Goal: Obtain resource: Download file/media

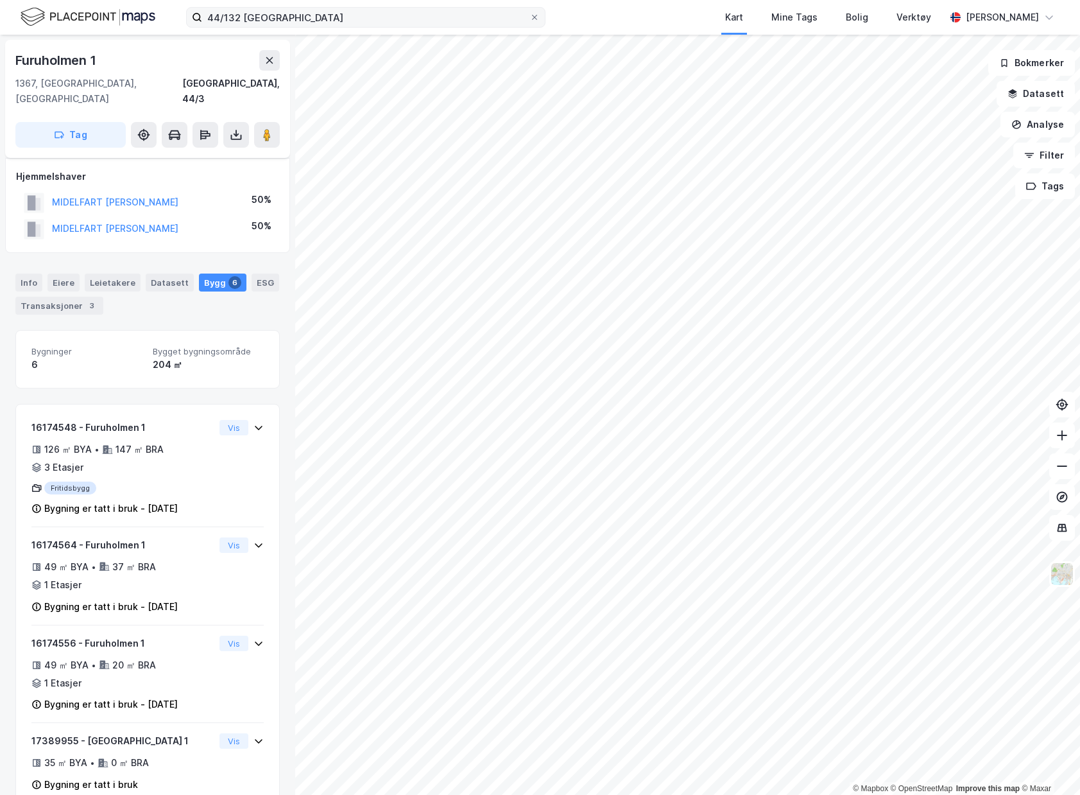
scroll to position [39, 0]
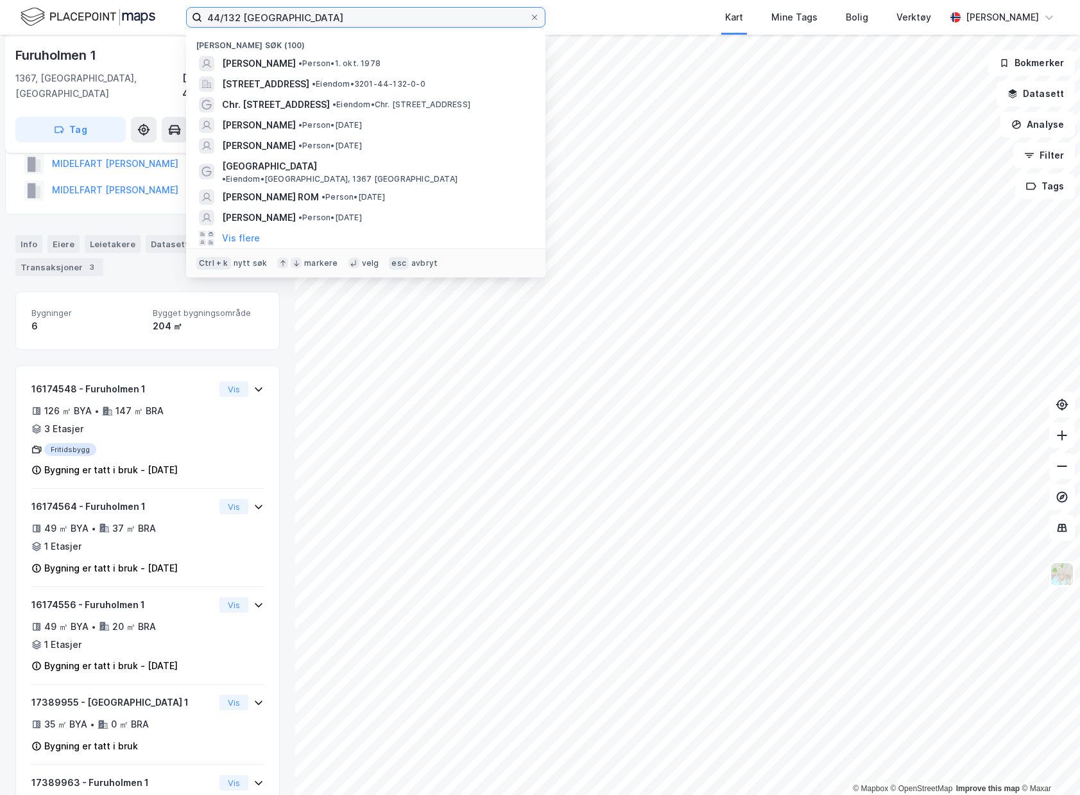
drag, startPoint x: 429, startPoint y: 20, endPoint x: 230, endPoint y: 31, distance: 199.3
click at [230, 28] on div "44/132 bærum Nylige søk (100) [PERSON_NAME] • Person • [DATE] Måkeveien 14, 136…" at bounding box center [366, 17] width 360 height 21
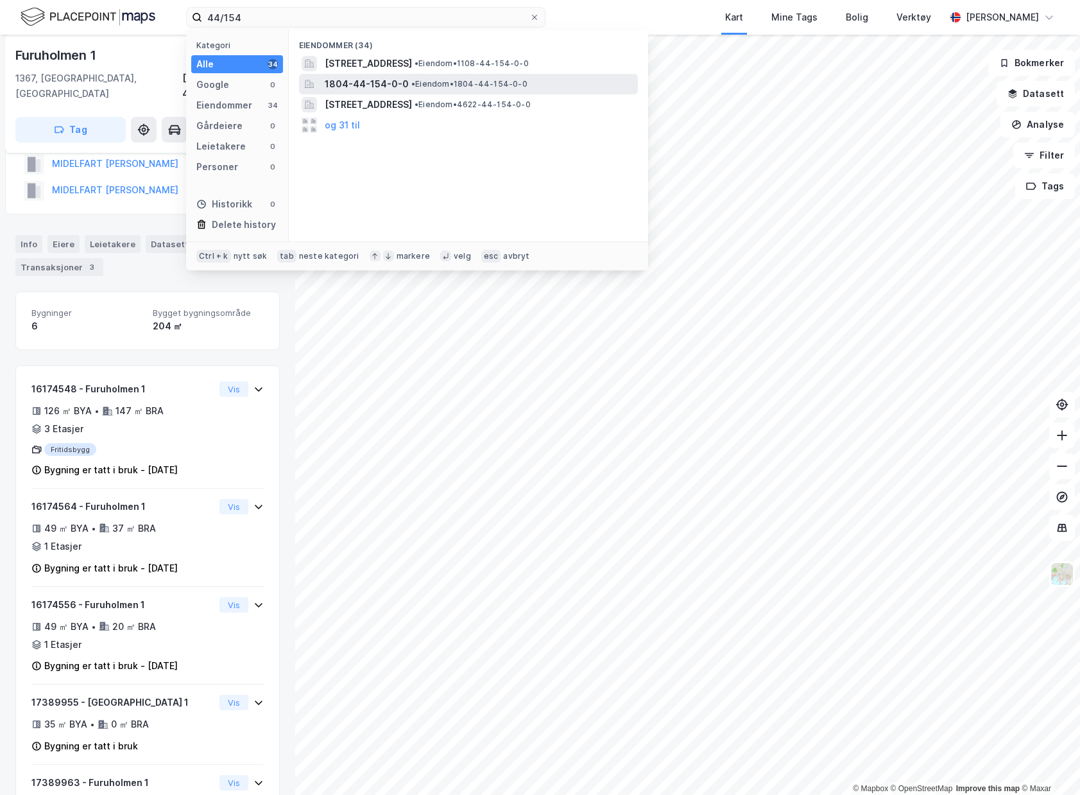
click at [407, 90] on div "1804-44-154-0-0 • Eiendom • 1804-44-154-0-0" at bounding box center [480, 83] width 311 height 15
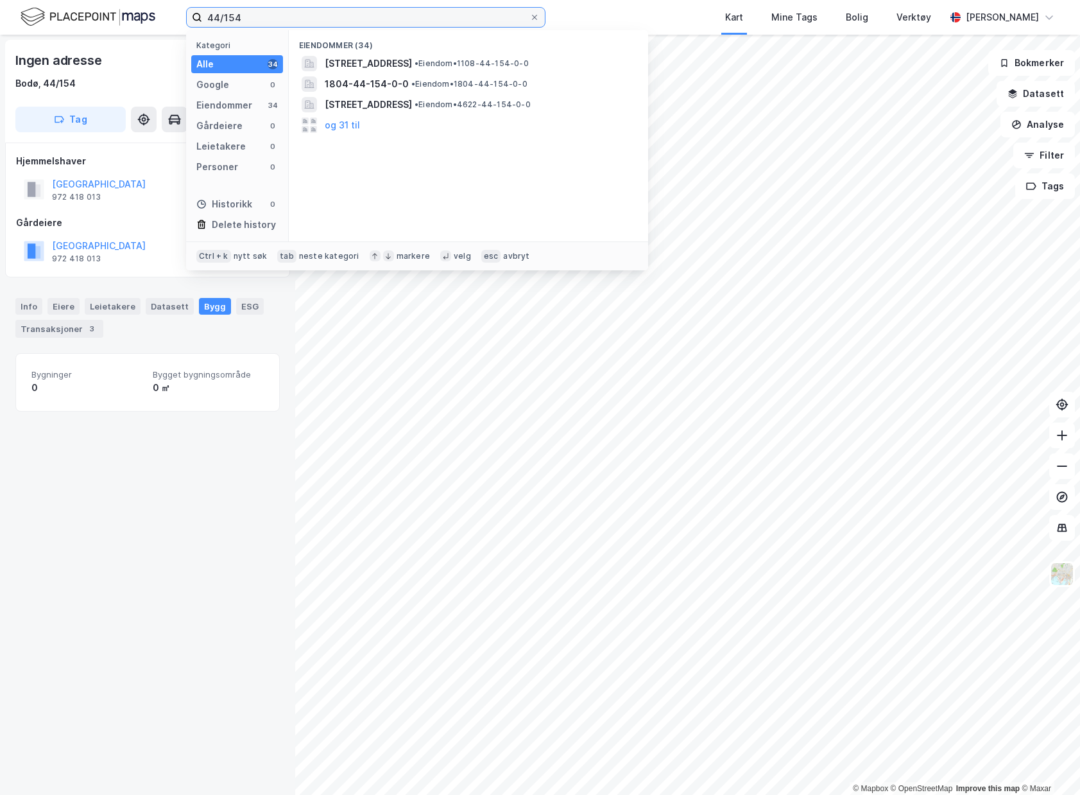
click at [273, 26] on input "44/154" at bounding box center [365, 17] width 327 height 19
type input "44/154 [GEOGRAPHIC_DATA]"
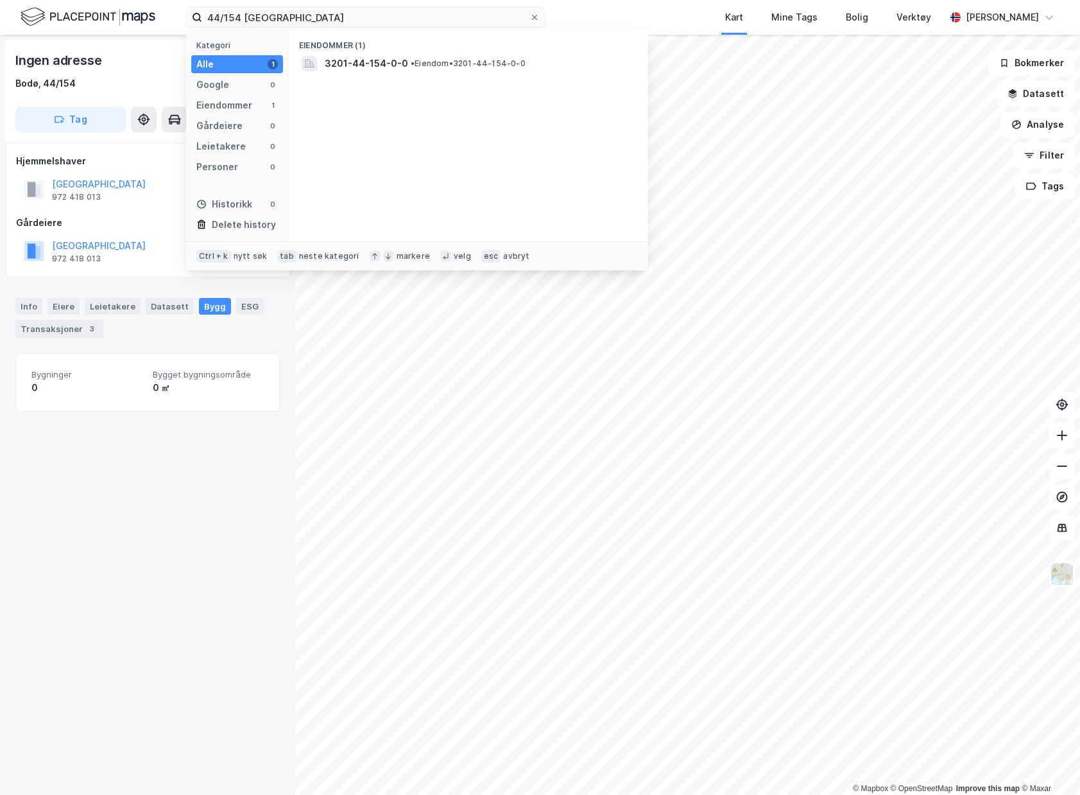
click at [380, 75] on div "Eiendommer (1) 3201-44-154-0-0 • Eiendom • 3201-44-154-0-0" at bounding box center [469, 135] width 360 height 211
click at [392, 61] on span "3201-44-154-0-0" at bounding box center [366, 63] width 83 height 15
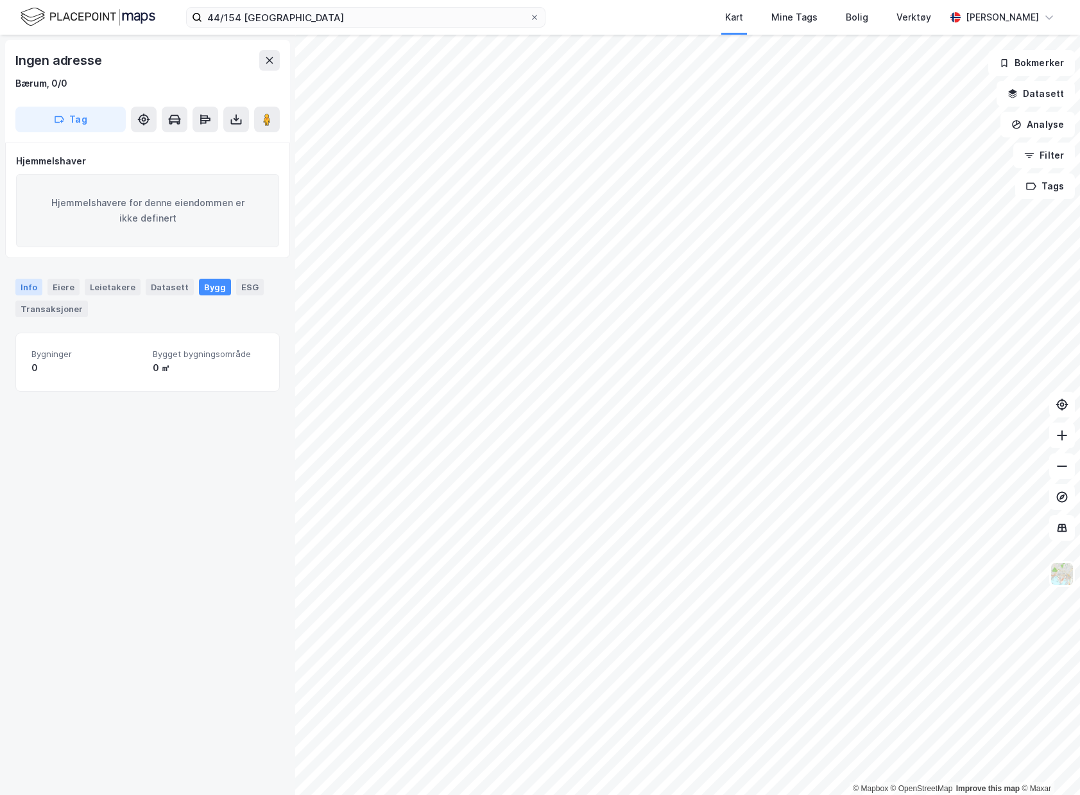
click at [28, 287] on div "Info" at bounding box center [28, 287] width 27 height 17
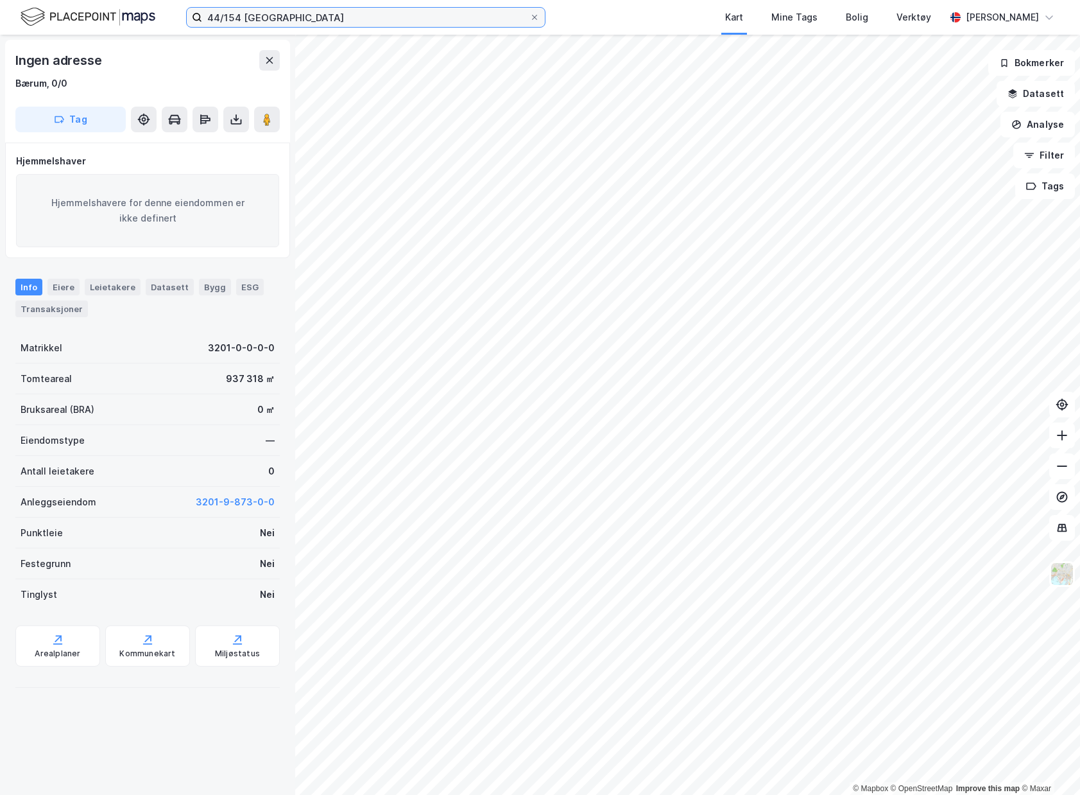
click at [379, 25] on input "44/154 [GEOGRAPHIC_DATA]" at bounding box center [365, 17] width 327 height 19
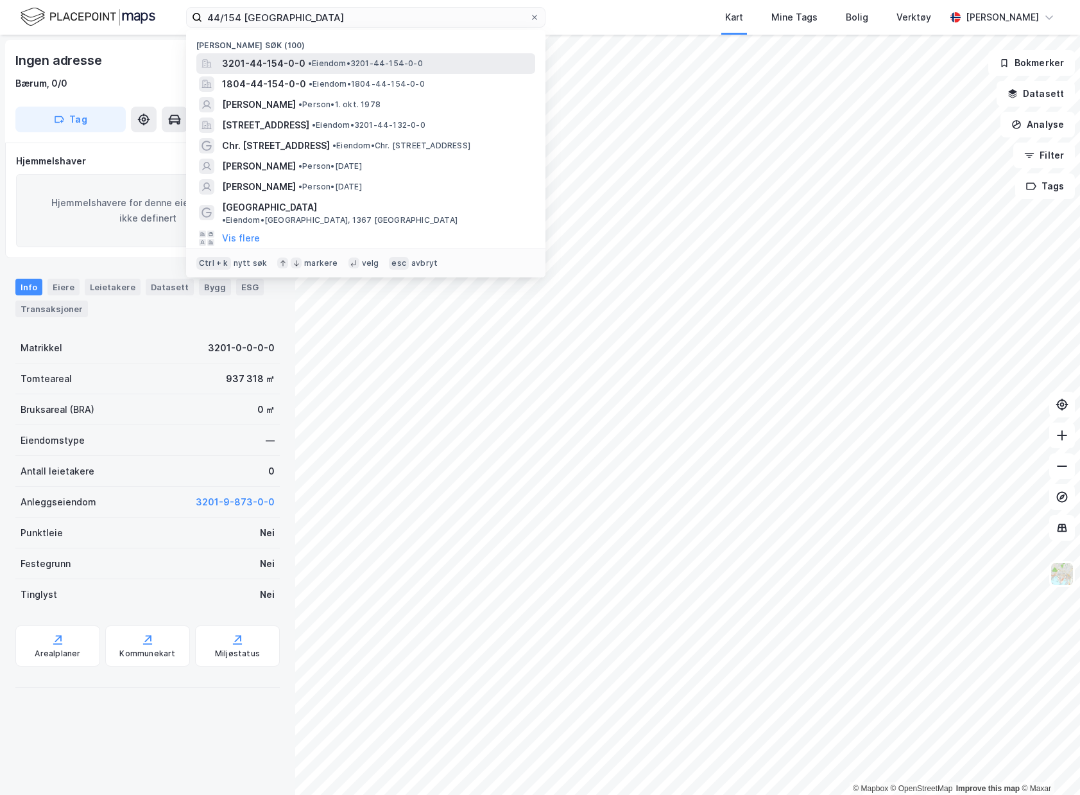
click at [372, 58] on span "• Eiendom • 3201-44-154-0-0" at bounding box center [365, 63] width 115 height 10
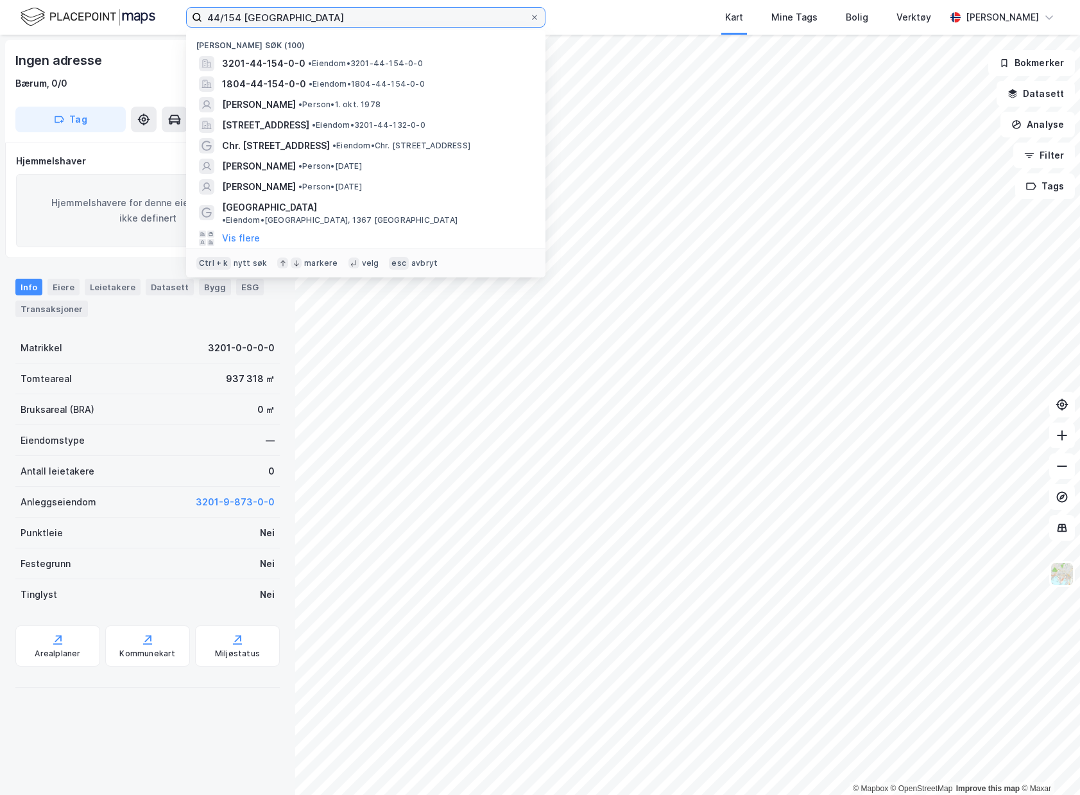
click at [322, 26] on input "44/154 [GEOGRAPHIC_DATA]" at bounding box center [365, 17] width 327 height 19
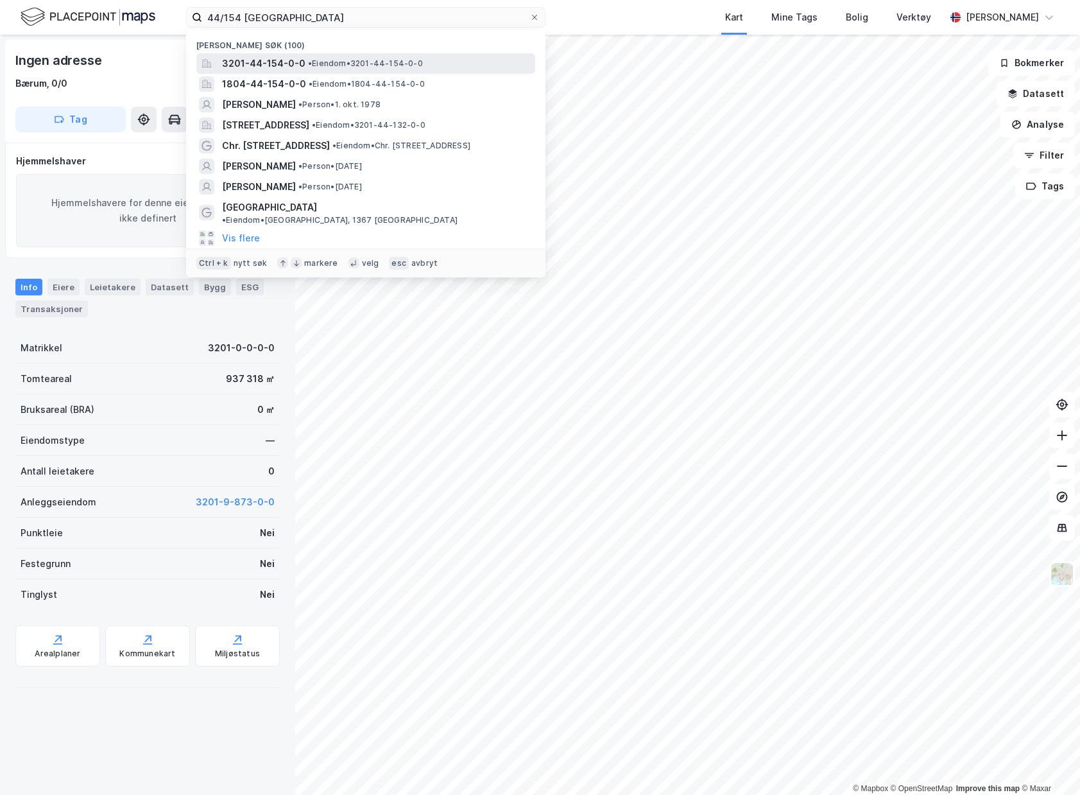
click at [313, 63] on span "• Eiendom • 3201-44-154-0-0" at bounding box center [365, 63] width 115 height 10
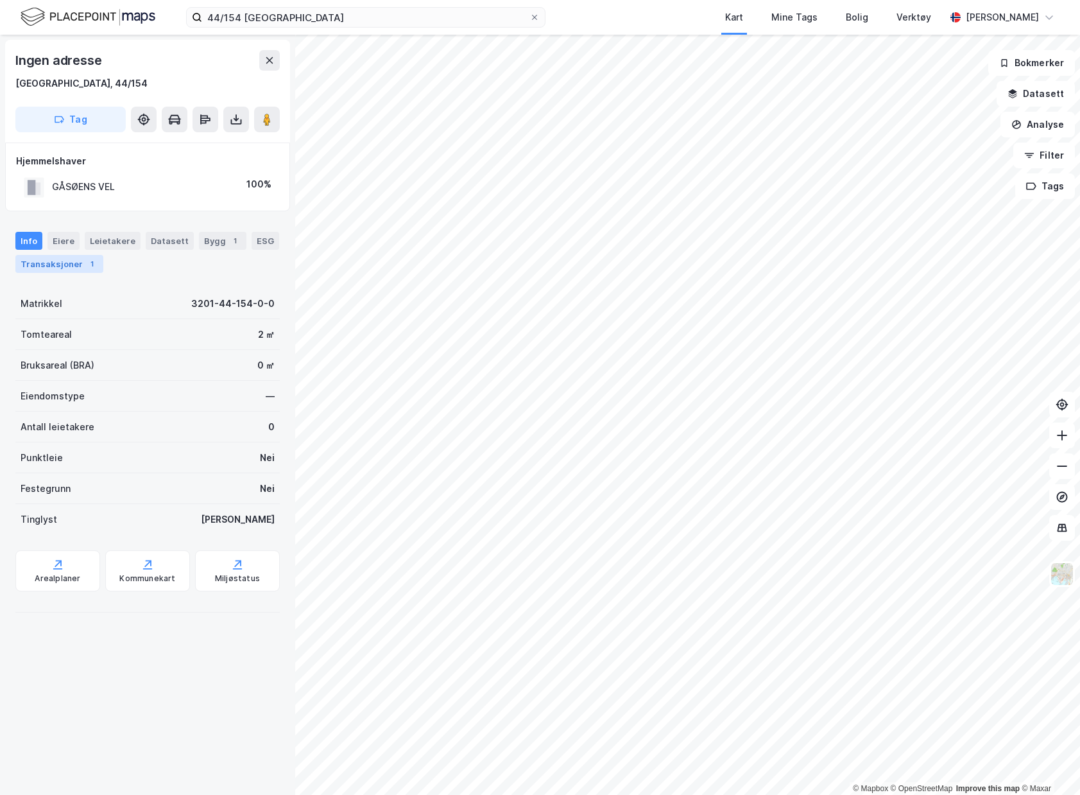
click at [87, 272] on div "Transaksjoner 1" at bounding box center [59, 264] width 88 height 18
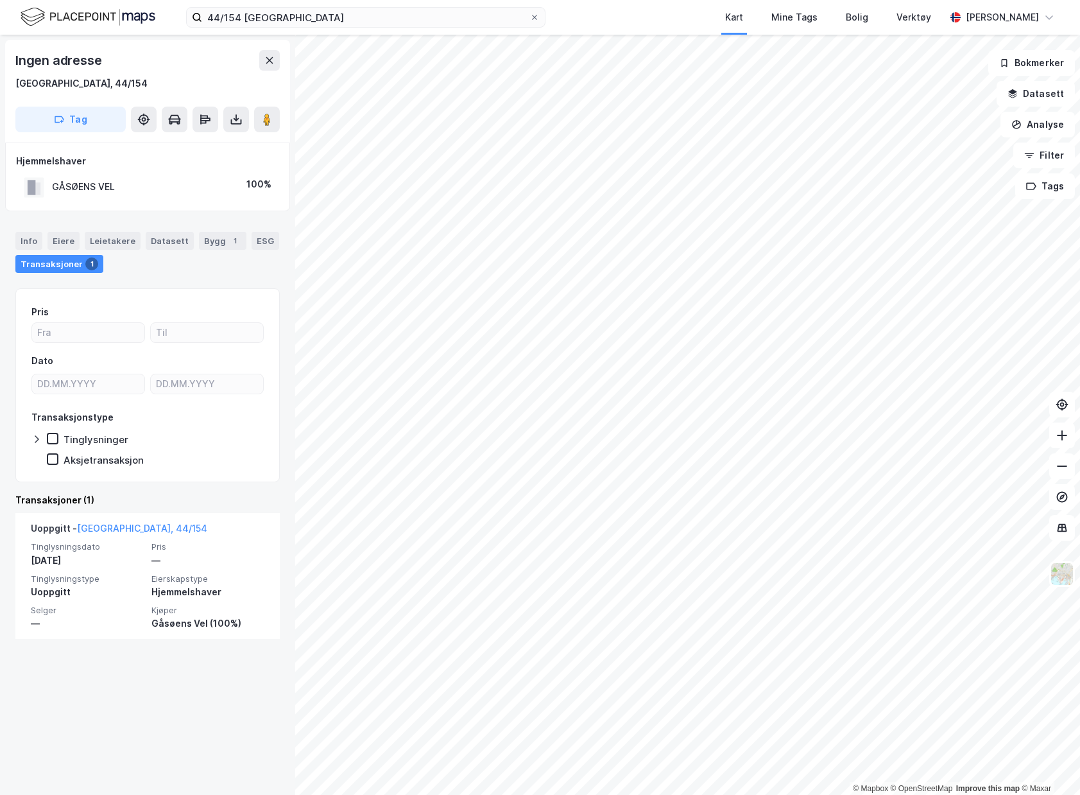
click at [25, 251] on div "Info [PERSON_NAME] Datasett Bygg 1 ESG Transaksjoner 1" at bounding box center [147, 252] width 265 height 41
click at [234, 126] on button at bounding box center [236, 120] width 26 height 26
click at [198, 144] on div "Last ned grunnbok" at bounding box center [172, 145] width 74 height 10
